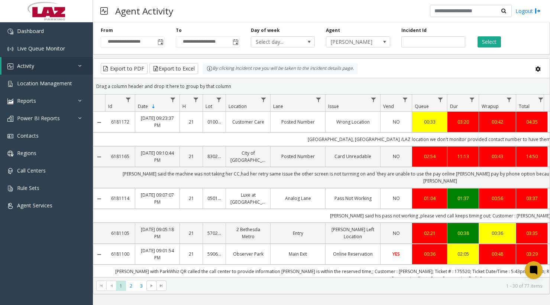
scroll to position [74, 0]
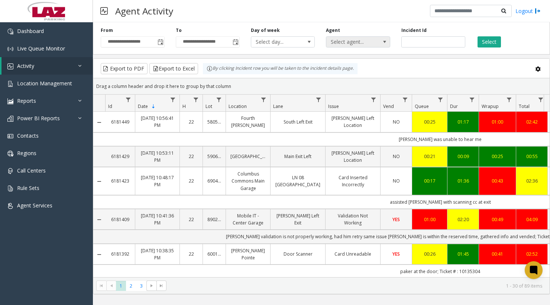
click at [369, 42] on span "Select agent..." at bounding box center [351, 42] width 51 height 10
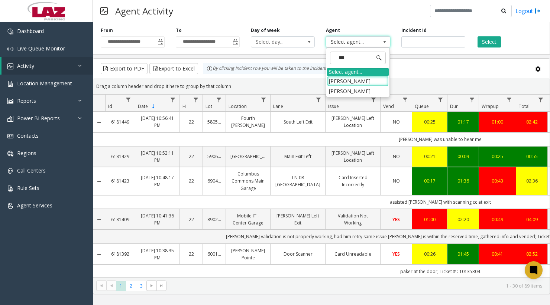
type input "****"
click at [363, 82] on li "[PERSON_NAME]" at bounding box center [358, 81] width 62 height 10
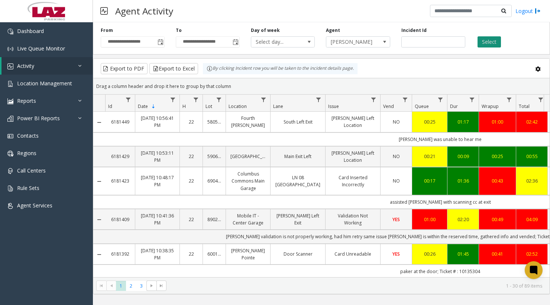
click at [483, 43] on button "Select" at bounding box center [488, 41] width 23 height 11
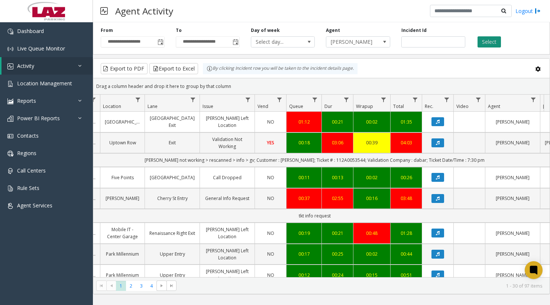
click at [489, 43] on button "Select" at bounding box center [488, 41] width 23 height 11
